Goal: Transaction & Acquisition: Purchase product/service

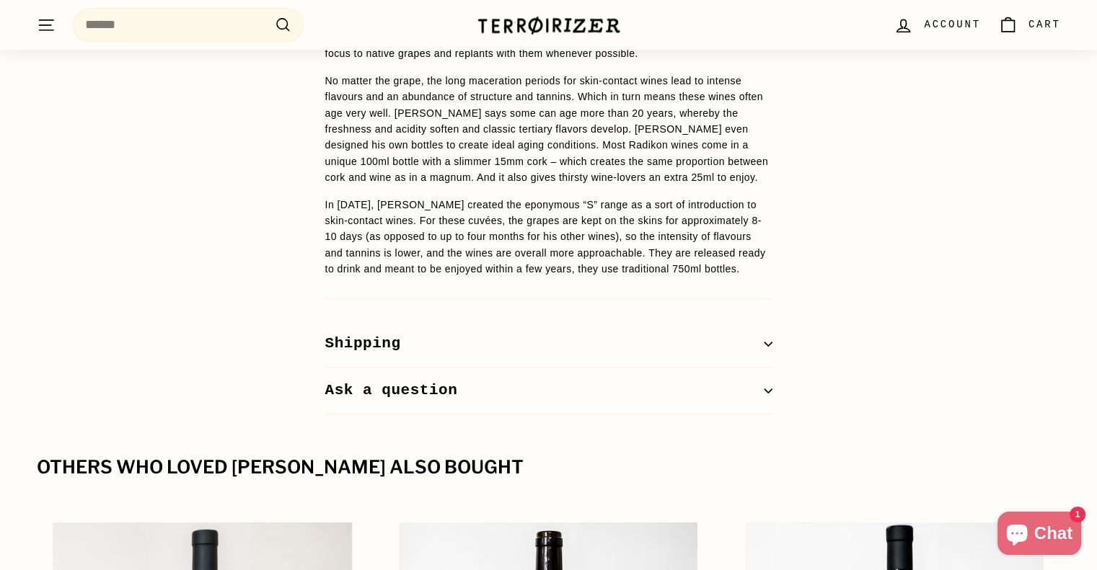
scroll to position [1860, 0]
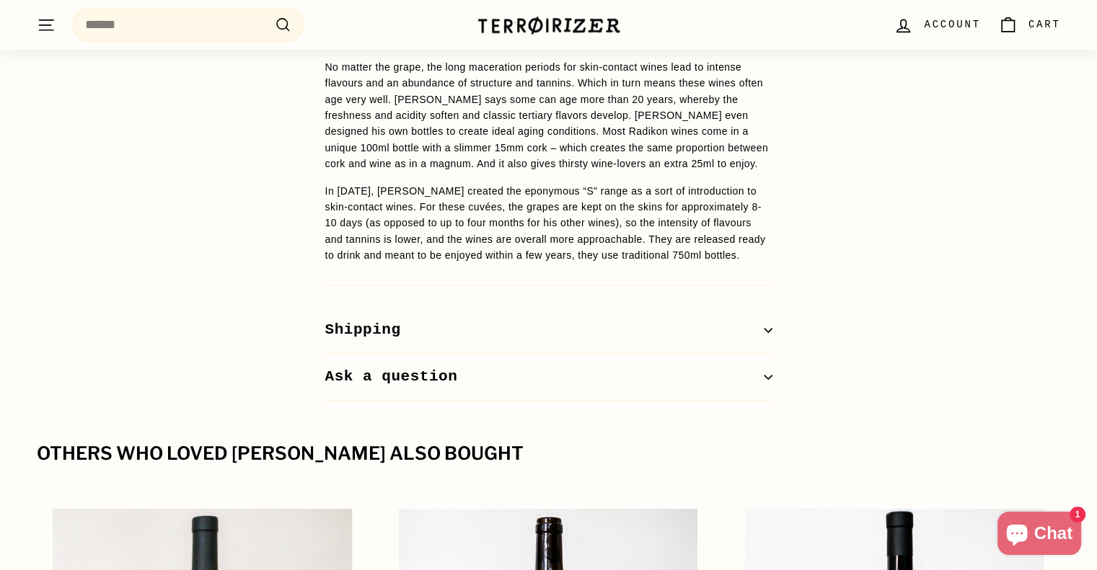
click at [764, 326] on icon "button" at bounding box center [768, 330] width 9 height 9
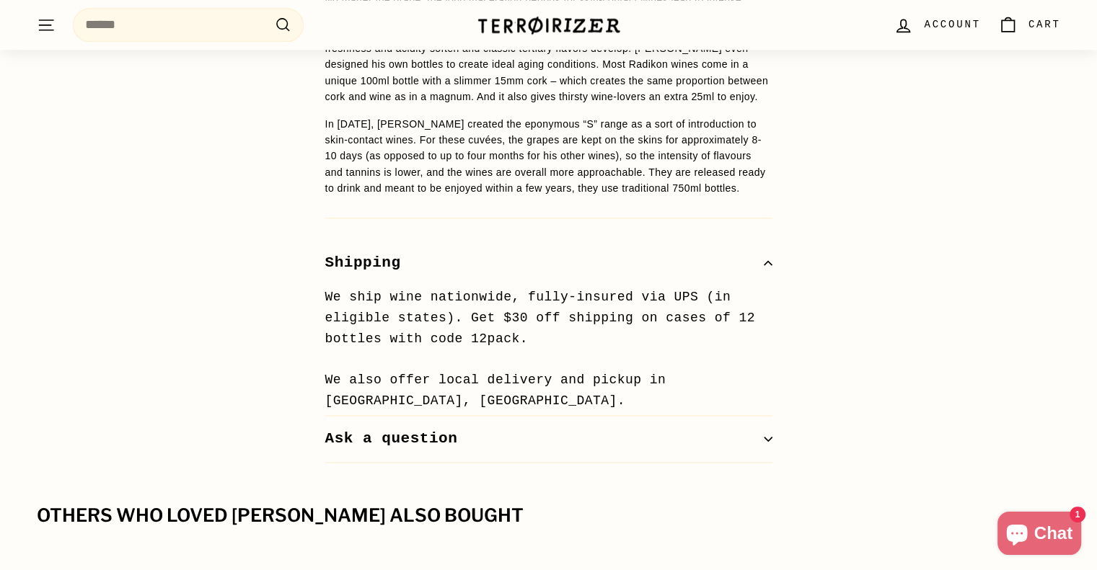
scroll to position [1933, 0]
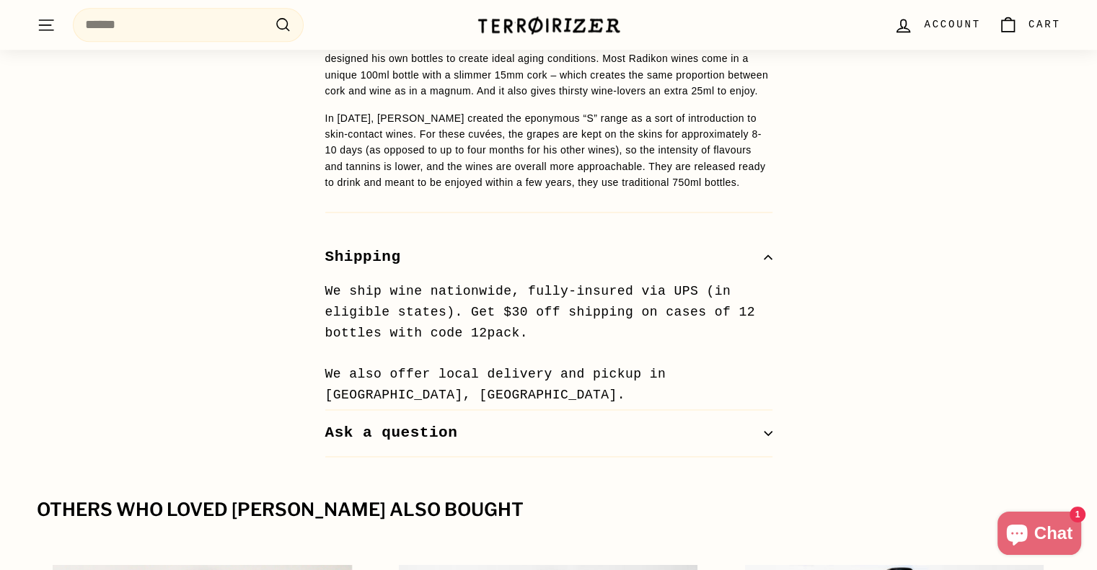
click at [759, 410] on button "Ask a question" at bounding box center [548, 433] width 447 height 47
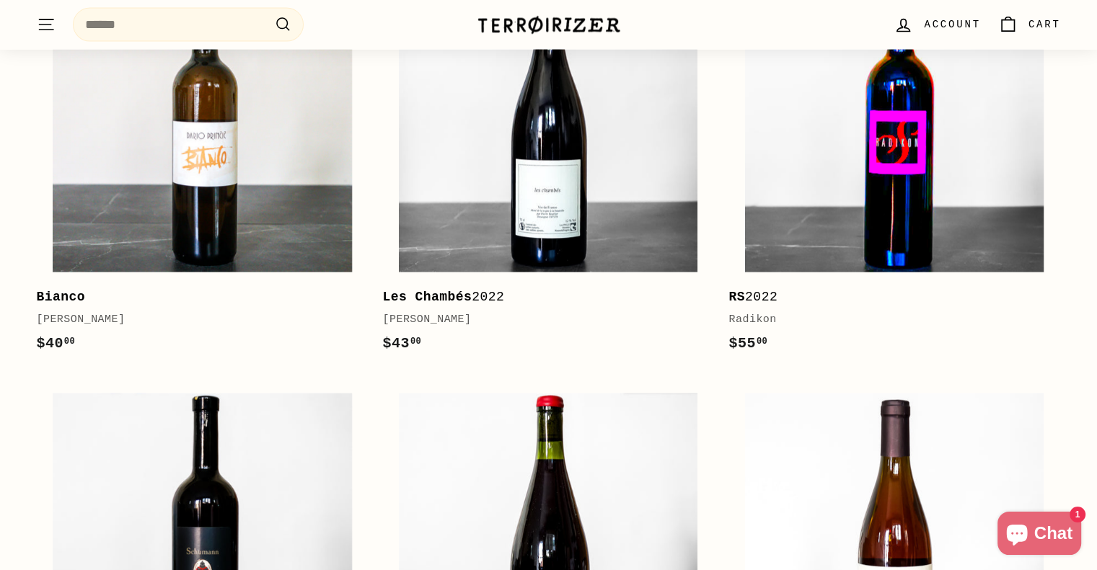
scroll to position [2896, 0]
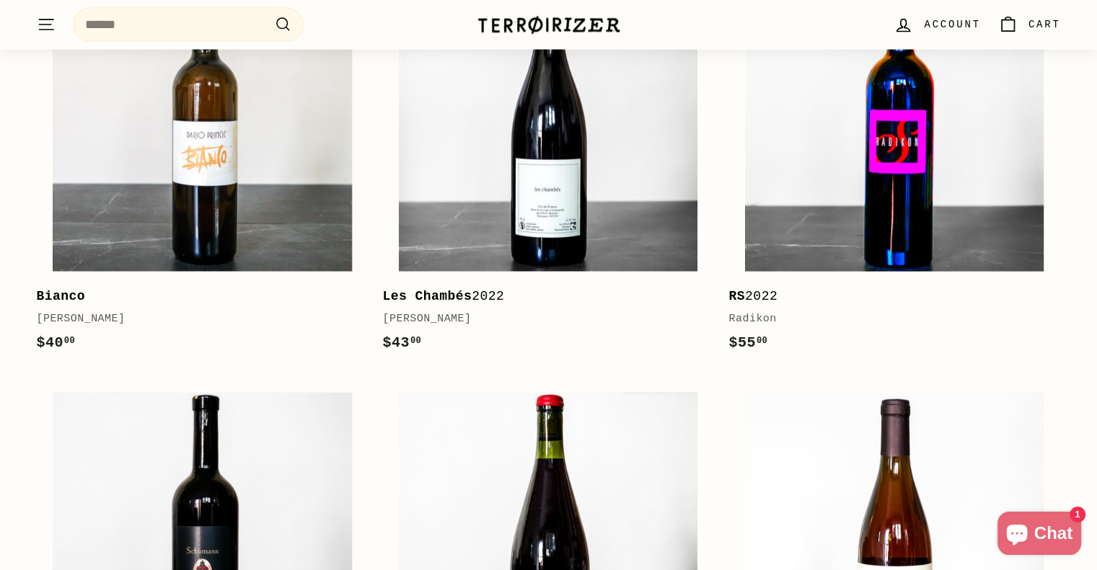
click at [953, 118] on img at bounding box center [894, 122] width 299 height 299
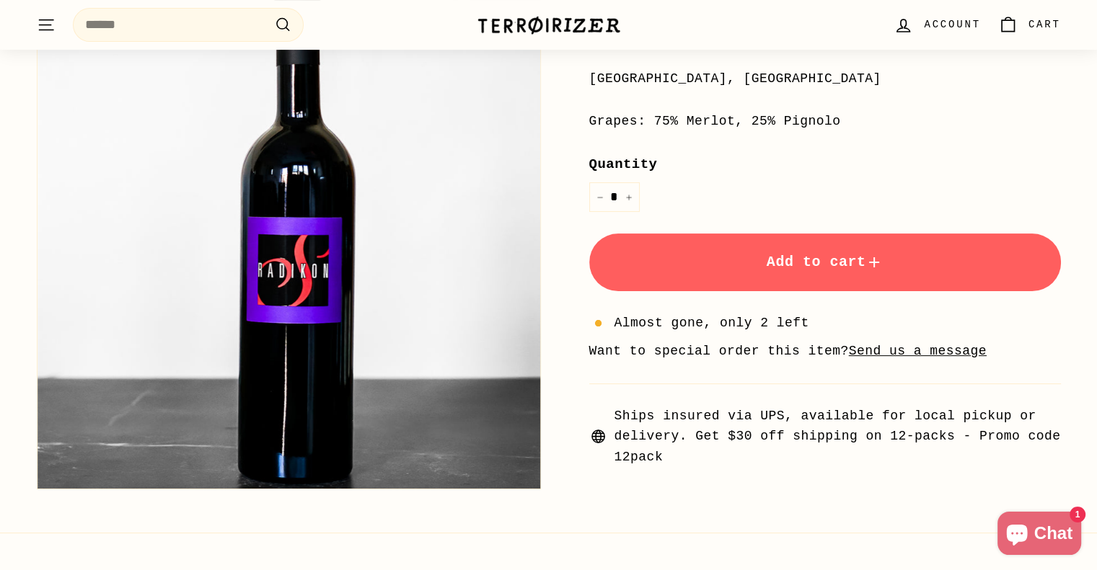
scroll to position [349, 0]
click at [742, 268] on button "Add to cart" at bounding box center [825, 263] width 472 height 58
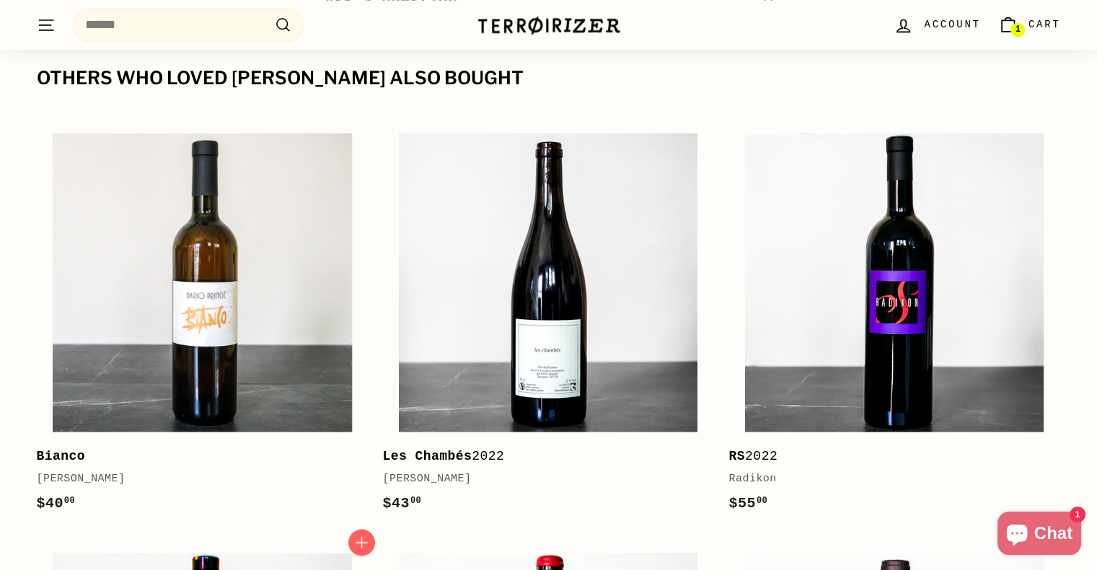
scroll to position [2238, 0]
